Goal: Task Accomplishment & Management: Manage account settings

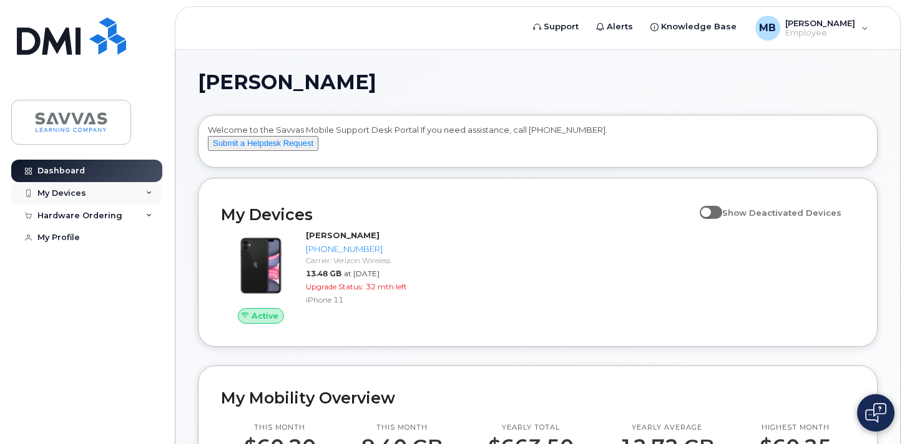
click at [134, 195] on div "My Devices" at bounding box center [86, 193] width 151 height 22
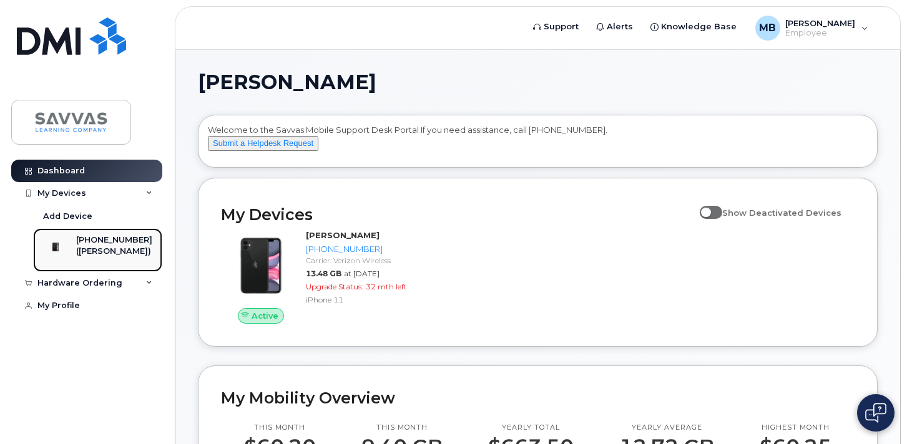
click at [114, 255] on div "([PERSON_NAME])" at bounding box center [114, 251] width 76 height 11
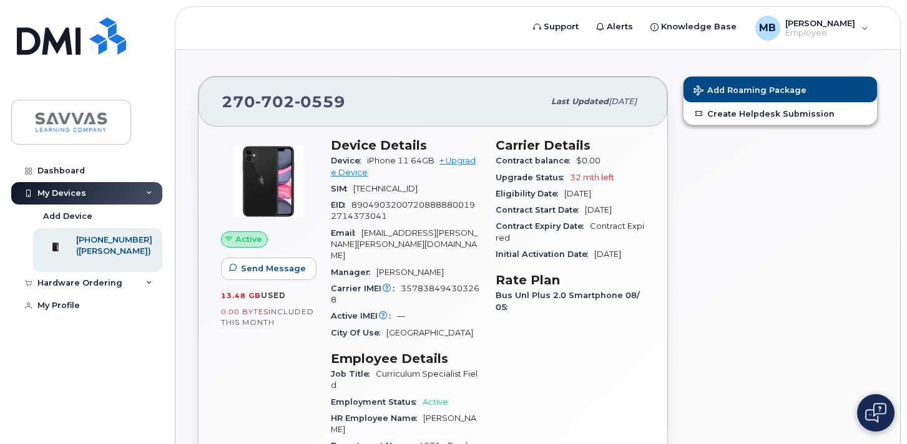
scroll to position [14, 0]
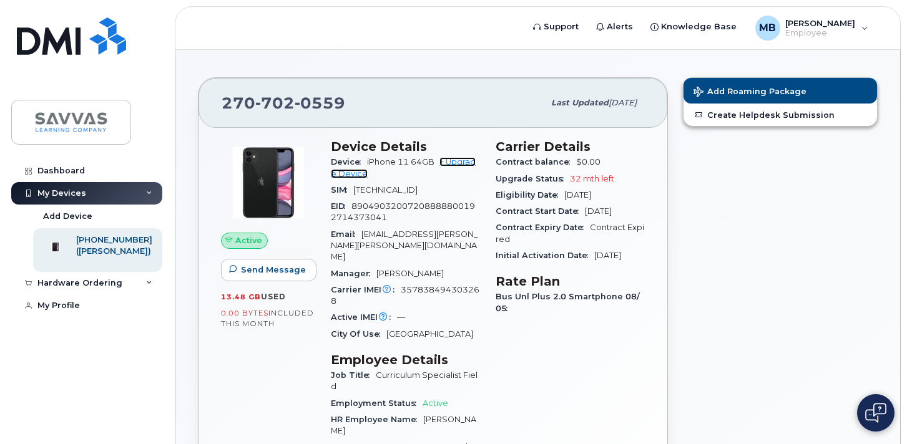
click at [451, 163] on link "+ Upgrade Device" at bounding box center [403, 167] width 145 height 21
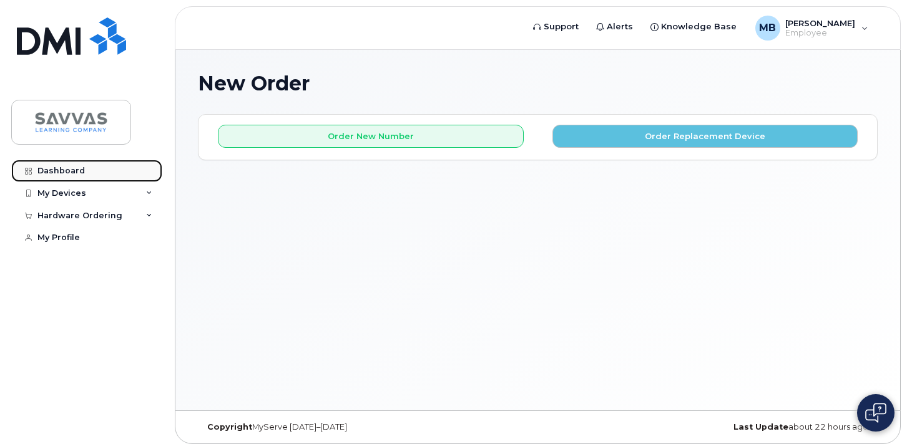
click at [75, 173] on div "Dashboard" at bounding box center [60, 171] width 47 height 10
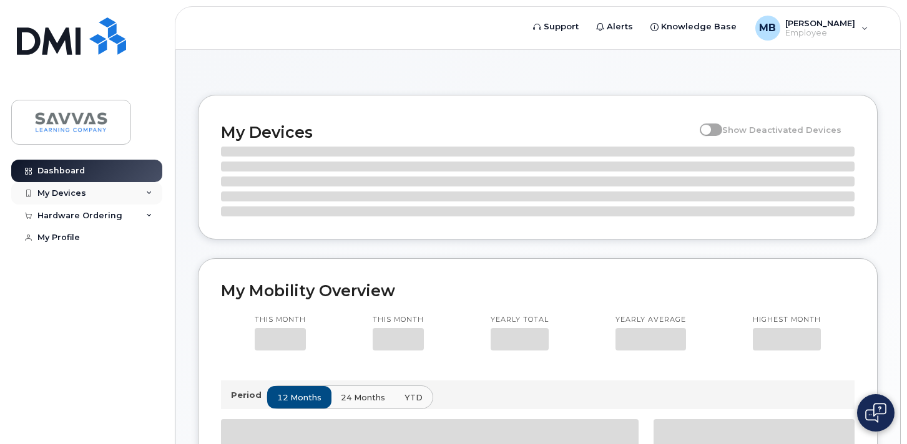
click at [68, 195] on div "My Devices" at bounding box center [61, 193] width 49 height 10
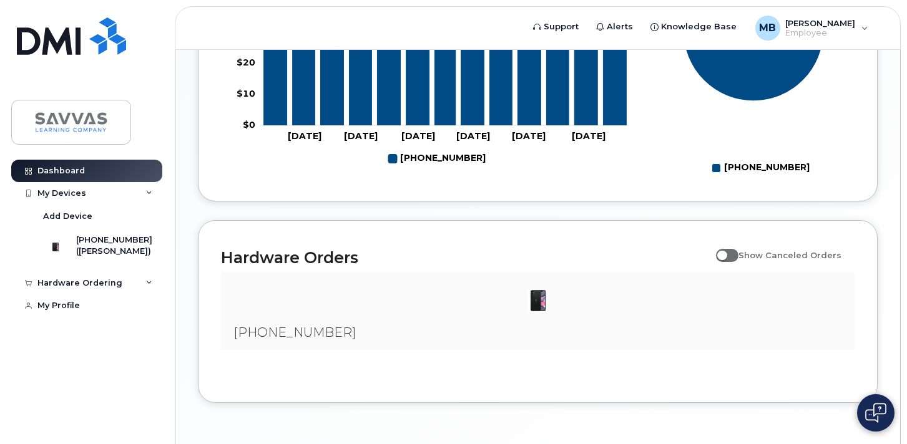
scroll to position [692, 0]
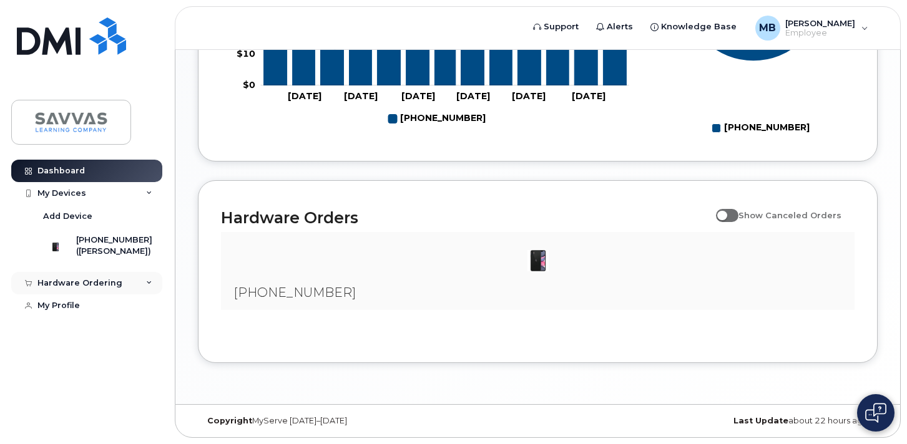
click at [97, 288] on div "Hardware Ordering" at bounding box center [79, 283] width 85 height 10
click at [80, 312] on div "My Orders" at bounding box center [65, 306] width 45 height 11
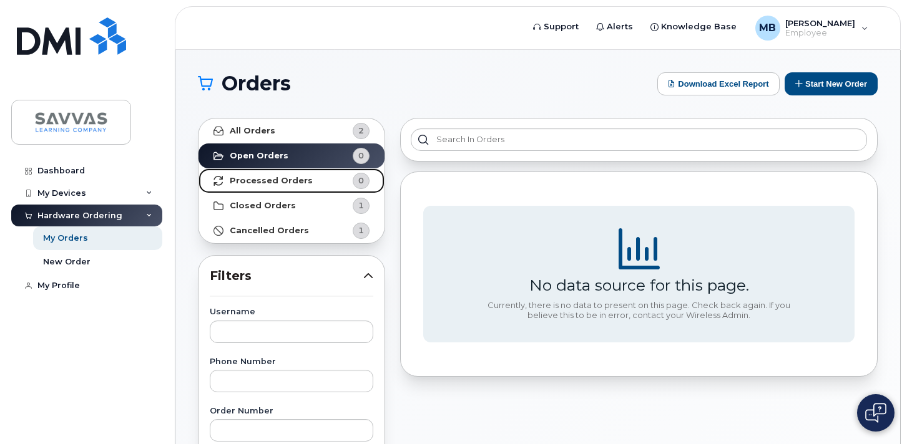
click at [296, 183] on strong "Processed Orders" at bounding box center [271, 181] width 83 height 10
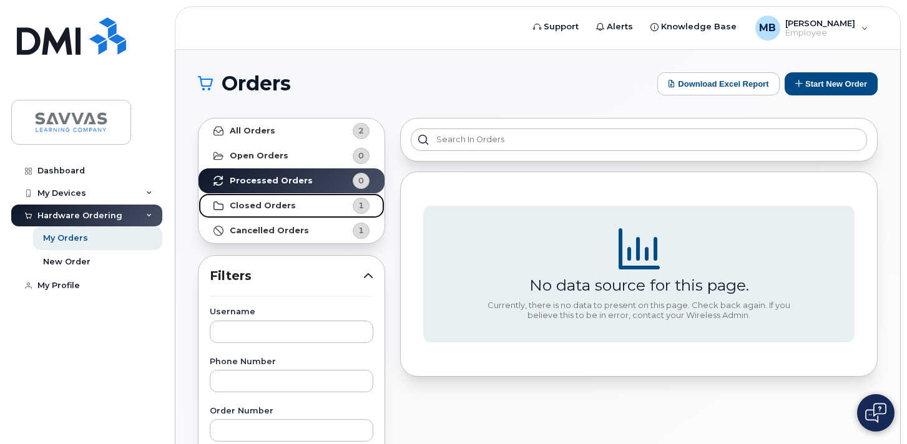
click at [275, 210] on strong "Closed Orders" at bounding box center [263, 206] width 66 height 10
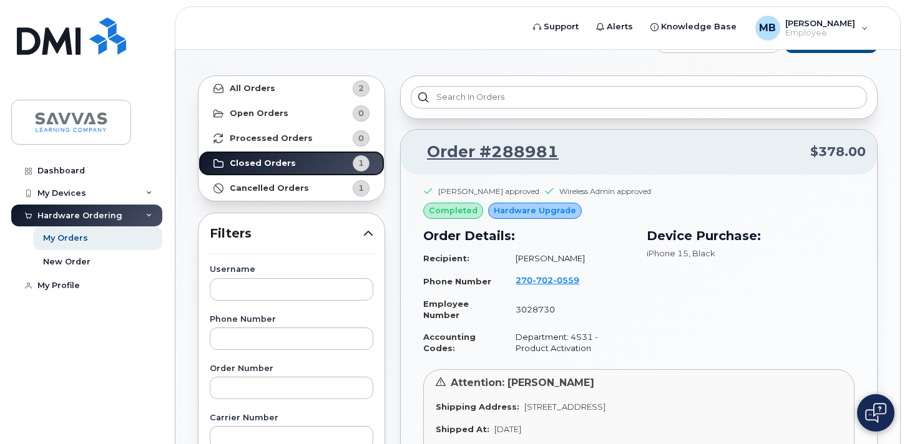
scroll to position [39, 0]
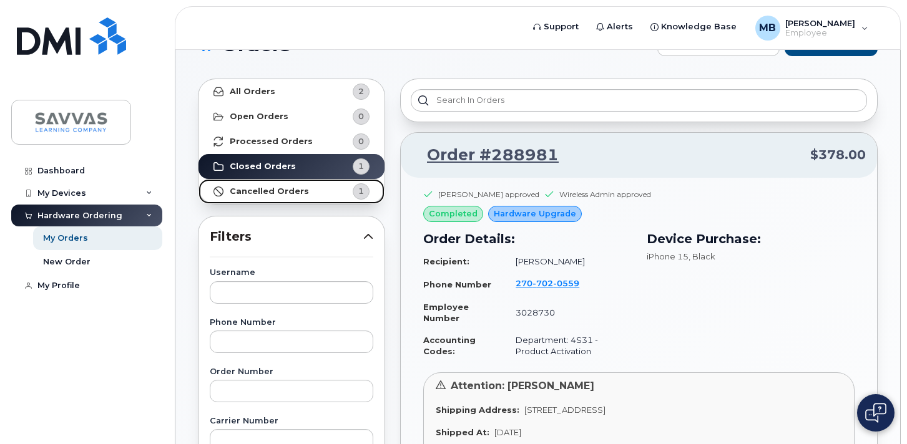
click at [262, 192] on strong "Cancelled Orders" at bounding box center [269, 192] width 79 height 10
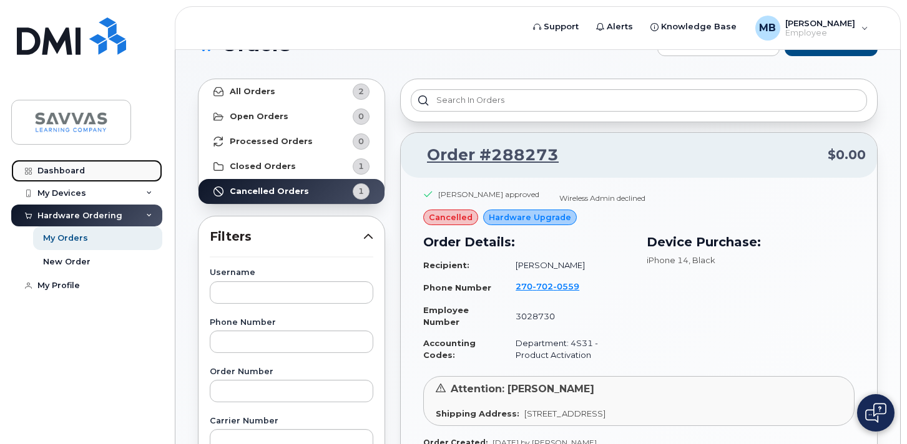
click at [56, 172] on div "Dashboard" at bounding box center [60, 171] width 47 height 10
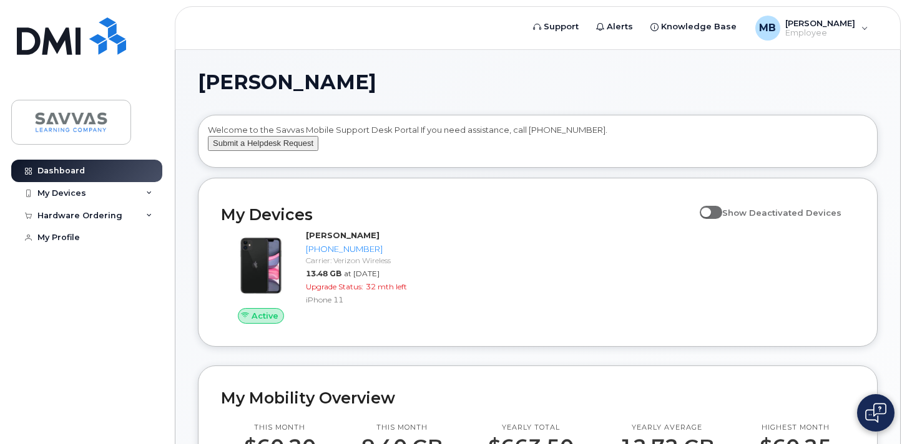
click at [281, 152] on button "Submit a Helpdesk Request" at bounding box center [263, 144] width 110 height 16
